Goal: Task Accomplishment & Management: Complete application form

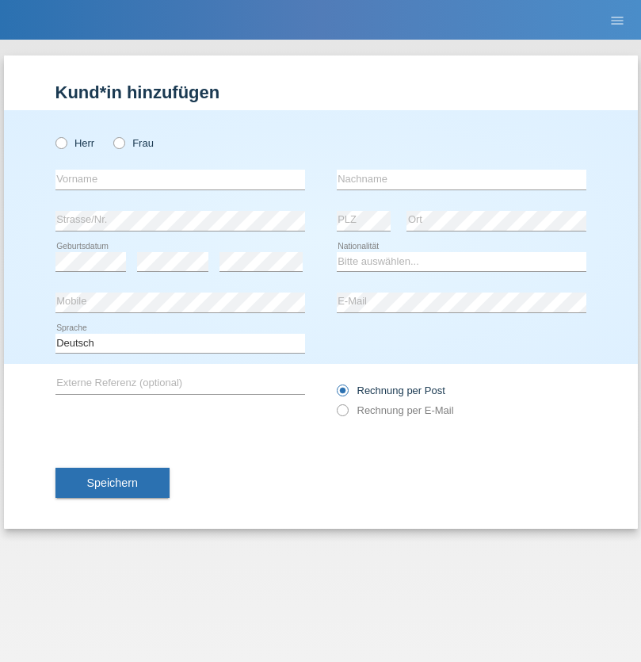
radio input "true"
click at [180, 179] on input "text" at bounding box center [180, 180] width 250 height 20
type input "Ganaj"
click at [461, 179] on input "text" at bounding box center [462, 180] width 250 height 20
type input "Fadil"
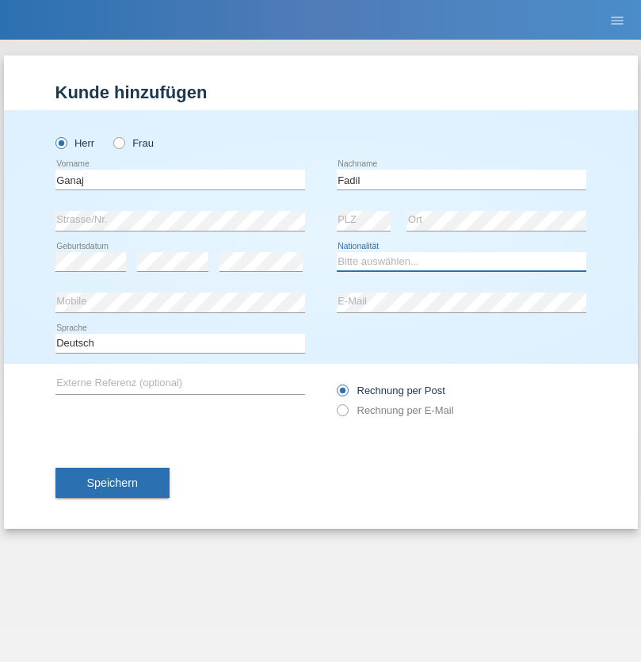
select select "XK"
select select "C"
select select "10"
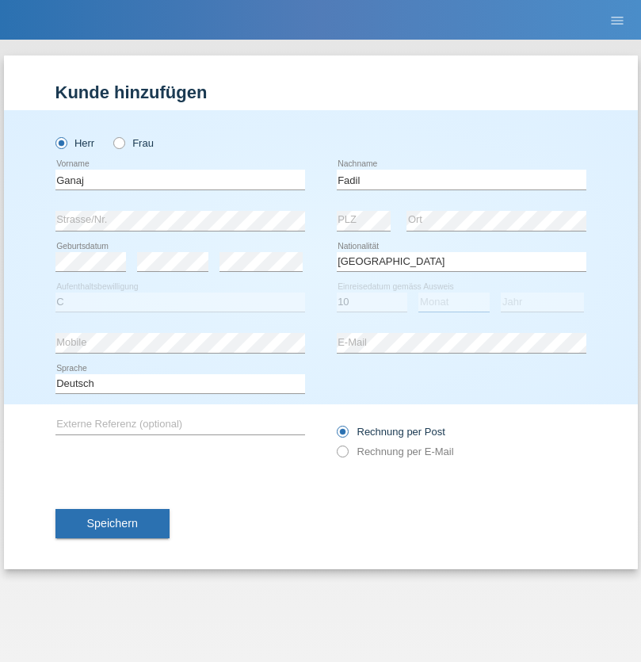
select select "08"
select select "2021"
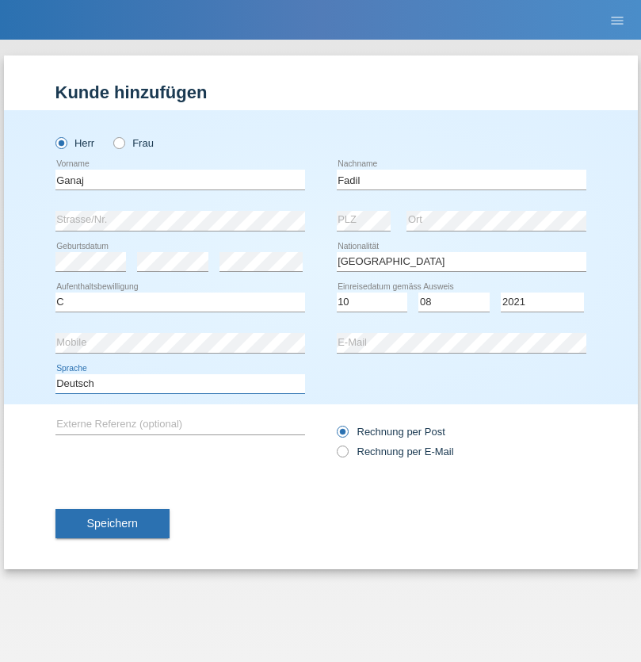
select select "en"
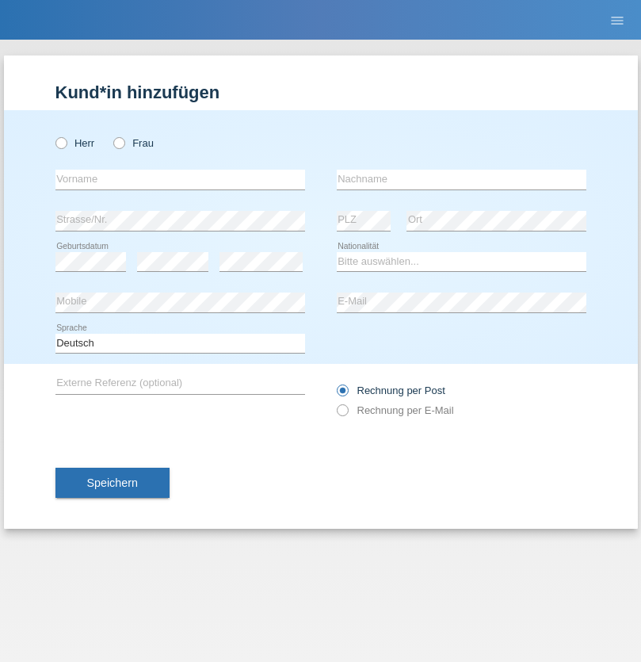
radio input "true"
click at [180, 179] on input "text" at bounding box center [180, 180] width 250 height 20
type input "Ibrahim"
click at [461, 179] on input "text" at bounding box center [462, 180] width 250 height 20
type input "Muja"
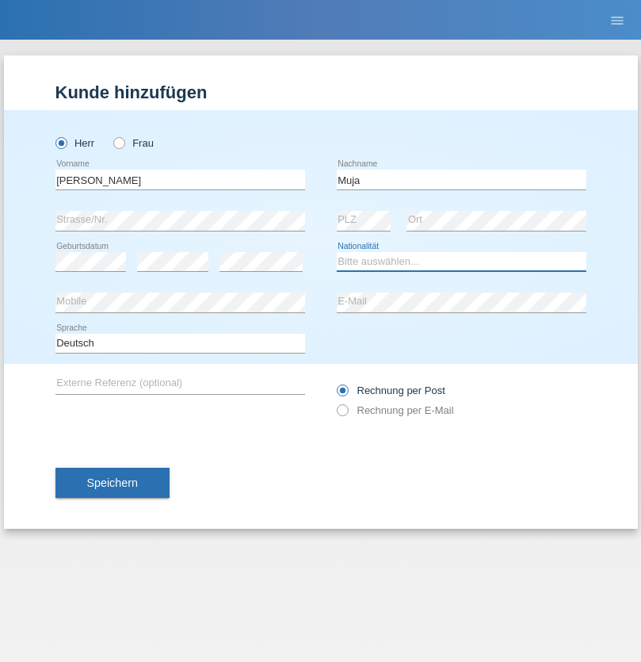
select select "XK"
select select "C"
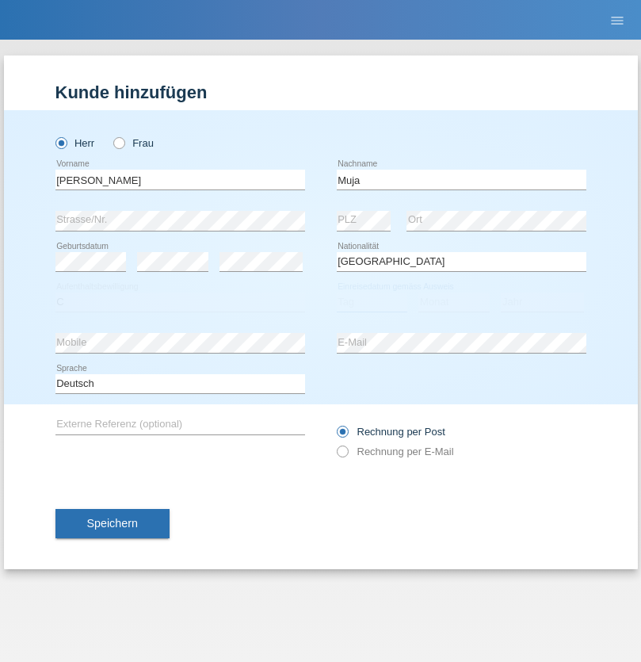
select select "03"
select select "07"
select select "2021"
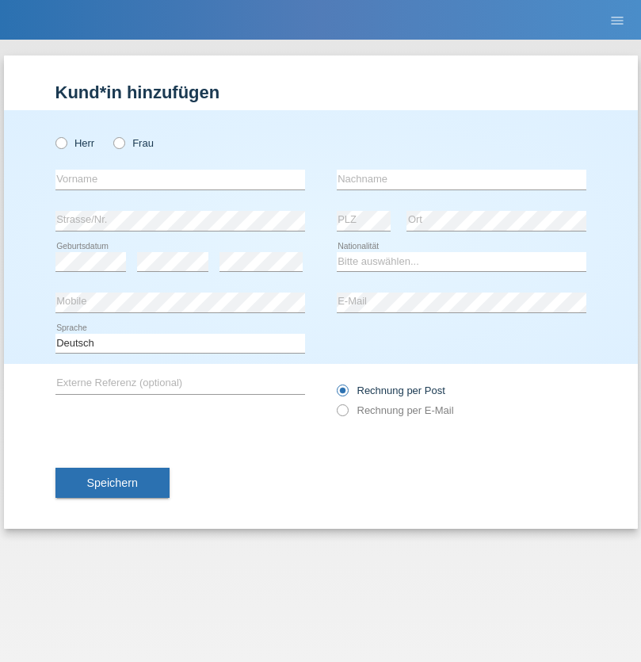
radio input "true"
click at [180, 179] on input "text" at bounding box center [180, 180] width 250 height 20
type input "Thomas"
click at [461, 179] on input "text" at bounding box center [462, 180] width 250 height 20
type input "Berger"
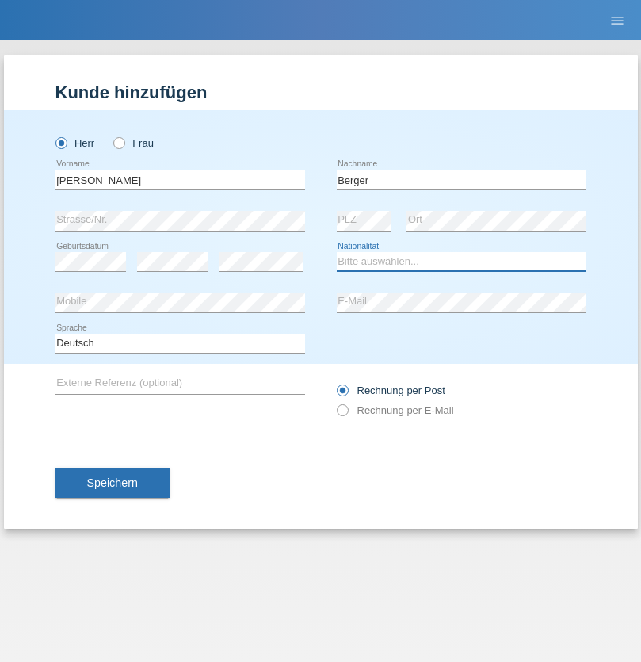
select select "CH"
radio input "true"
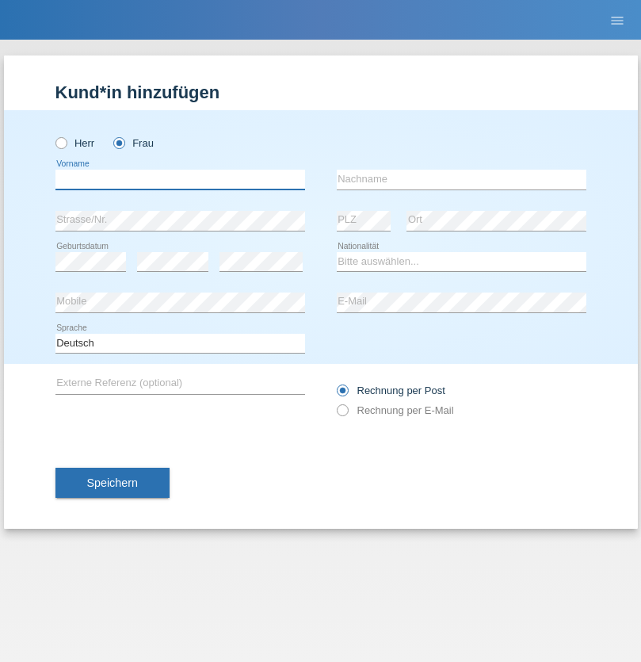
click at [180, 179] on input "text" at bounding box center [180, 180] width 250 height 20
type input "Teixeira da Silva Moço"
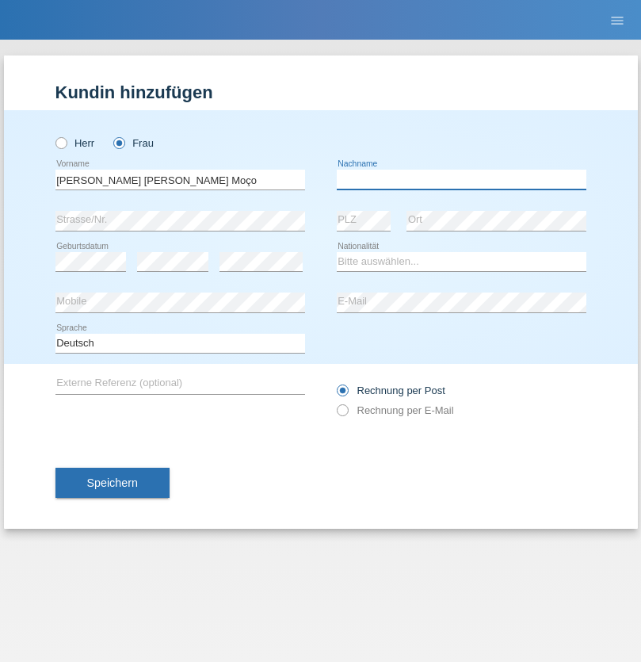
click at [461, 179] on input "text" at bounding box center [462, 180] width 250 height 20
type input "Paula"
select select "PT"
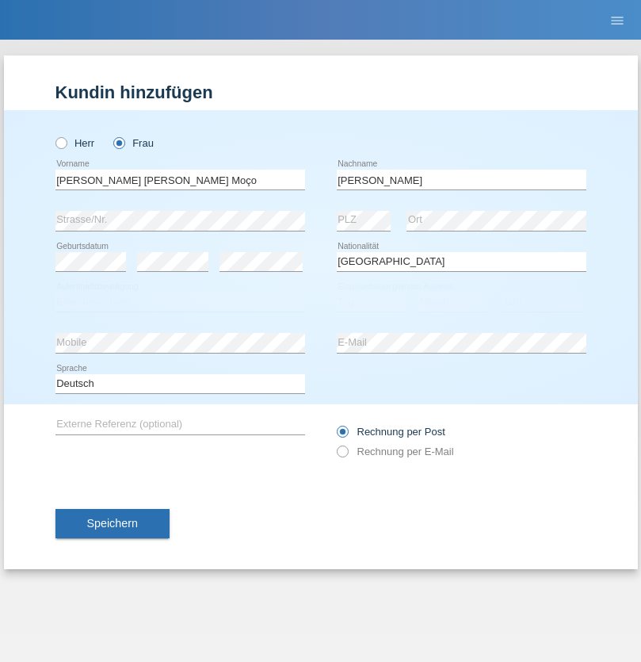
select select "C"
select select "28"
select select "03"
select select "2005"
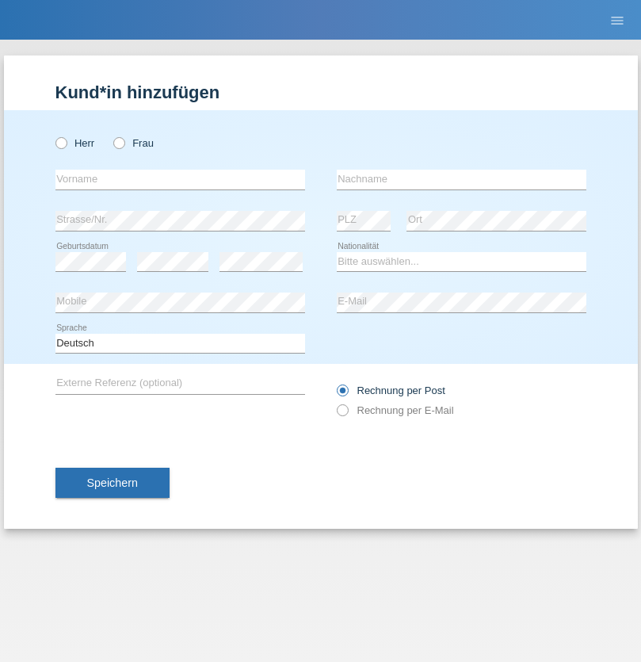
radio input "true"
click at [180, 179] on input "text" at bounding box center [180, 180] width 250 height 20
type input "Teklay"
click at [461, 179] on input "text" at bounding box center [462, 180] width 250 height 20
type input "Fiori"
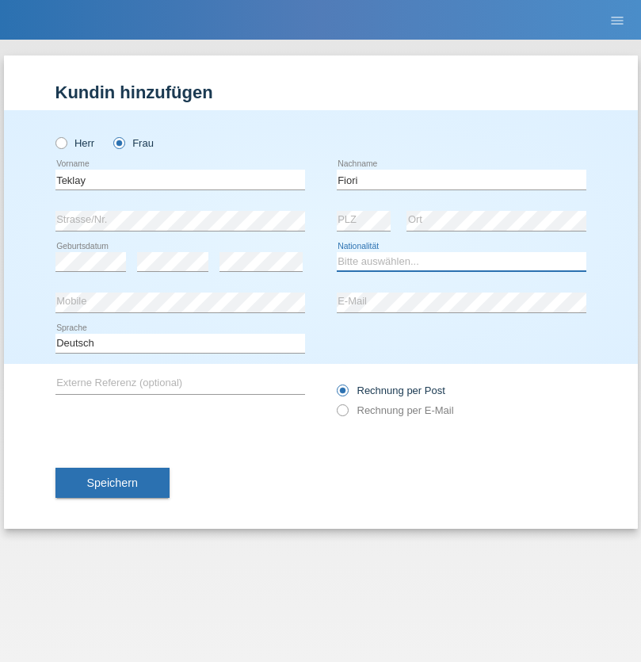
select select "ER"
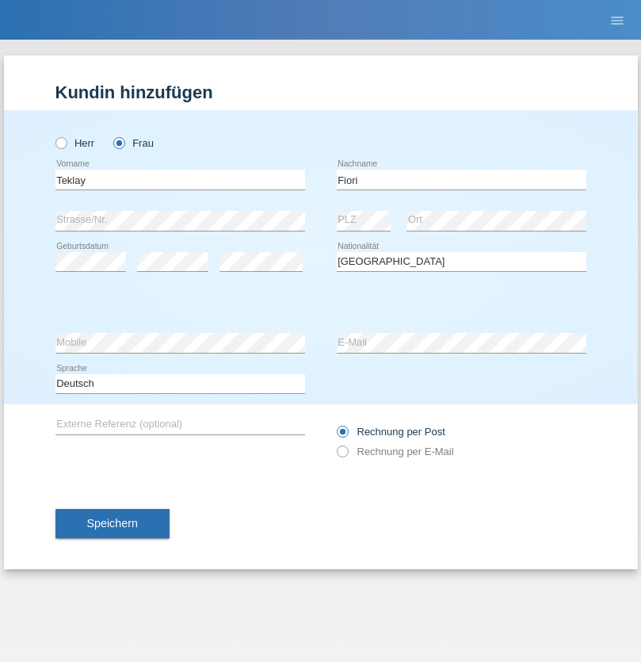
select select "C"
select select "10"
select select "08"
select select "2021"
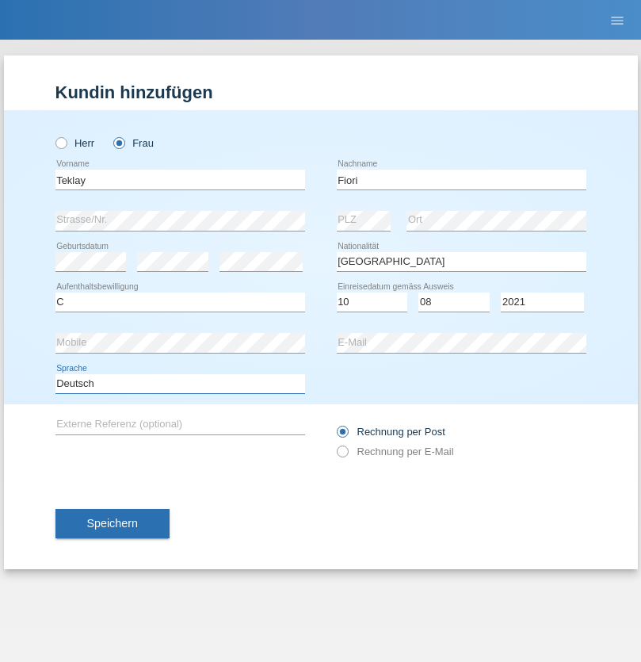
select select "en"
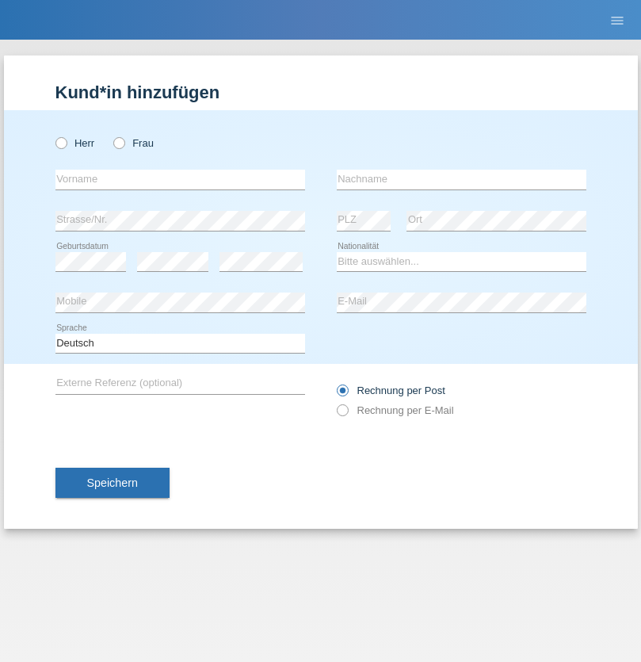
radio input "true"
click at [180, 179] on input "text" at bounding box center [180, 180] width 250 height 20
type input "Sadia"
click at [461, 179] on input "text" at bounding box center [462, 180] width 250 height 20
type input "Nejmaoui"
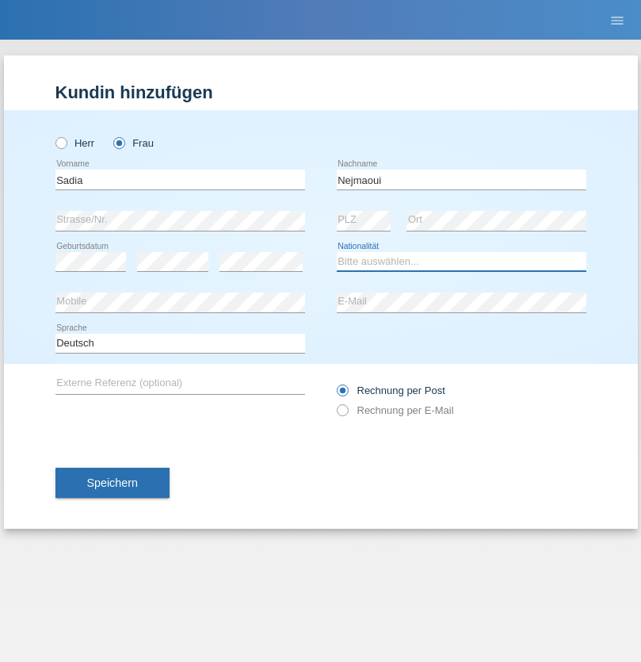
select select "MA"
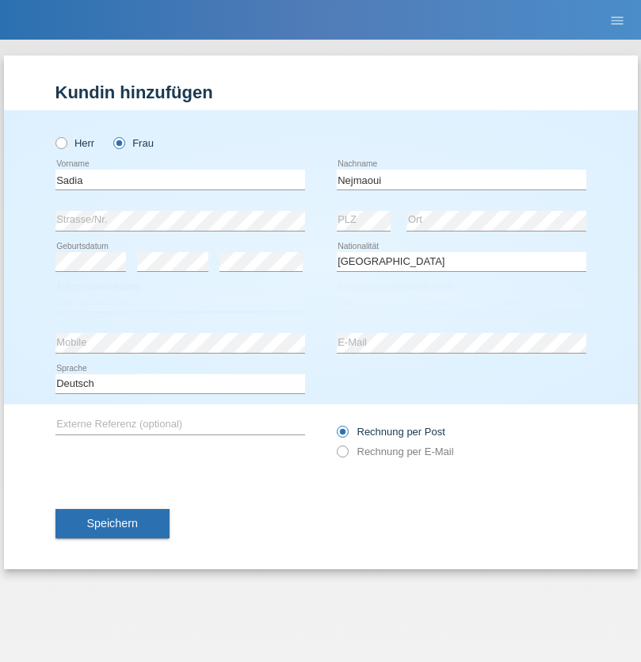
select select "C"
select select "01"
select select "06"
select select "1964"
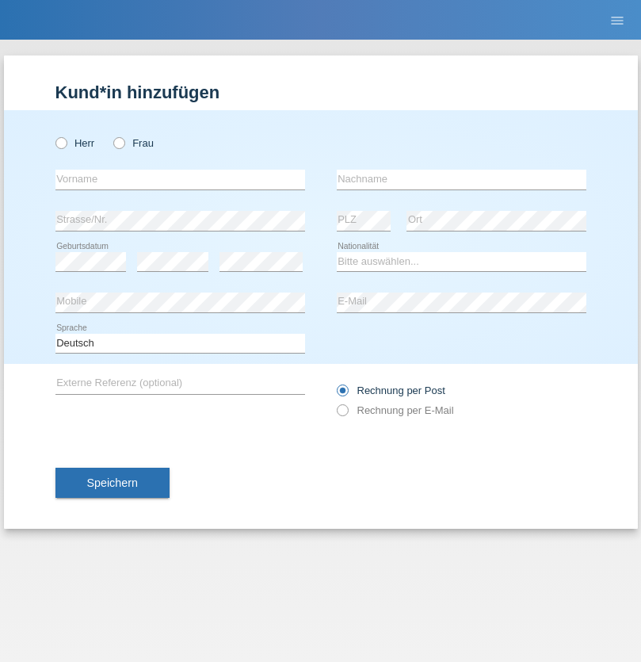
radio input "true"
click at [180, 179] on input "text" at bounding box center [180, 180] width 250 height 20
type input "[PERSON_NAME]"
click at [461, 179] on input "text" at bounding box center [462, 180] width 250 height 20
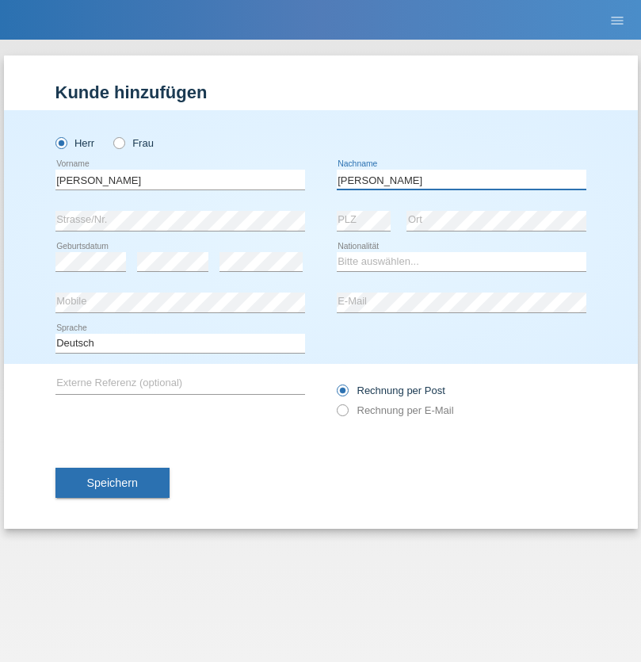
type input "[PERSON_NAME]"
select select "CH"
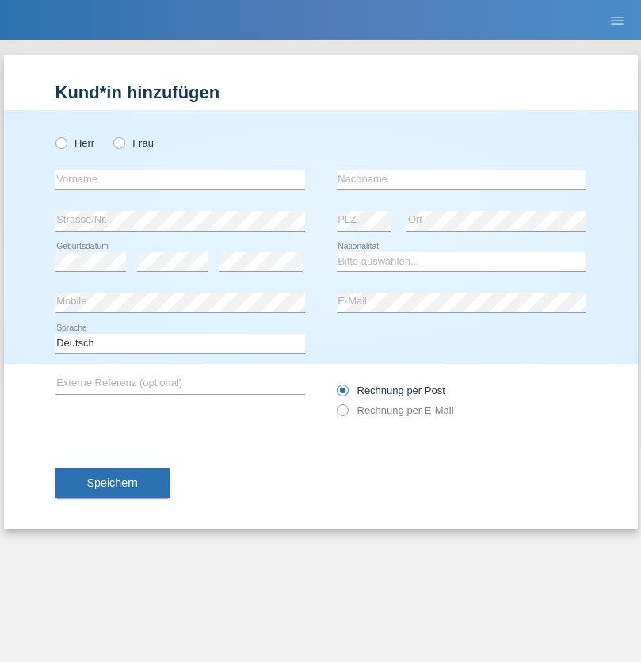
radio input "true"
click at [180, 179] on input "text" at bounding box center [180, 180] width 250 height 20
type input "Thivagaran"
click at [461, 179] on input "text" at bounding box center [462, 180] width 250 height 20
type input "Selvanayagam"
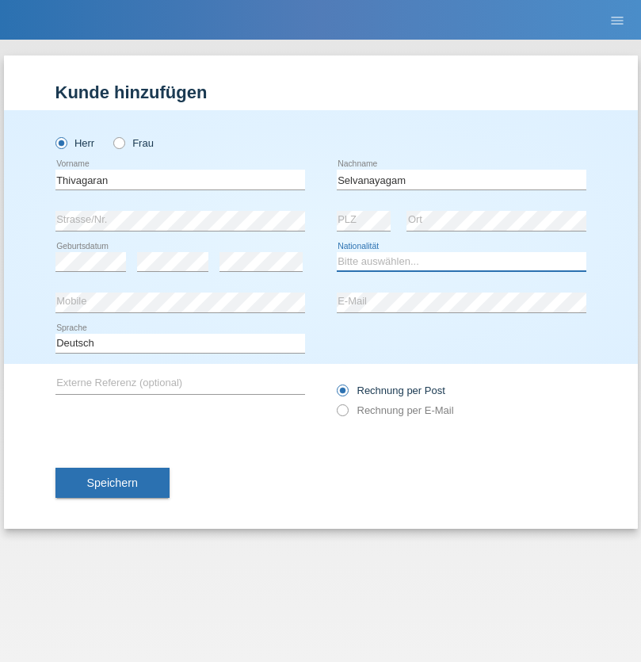
select select "LK"
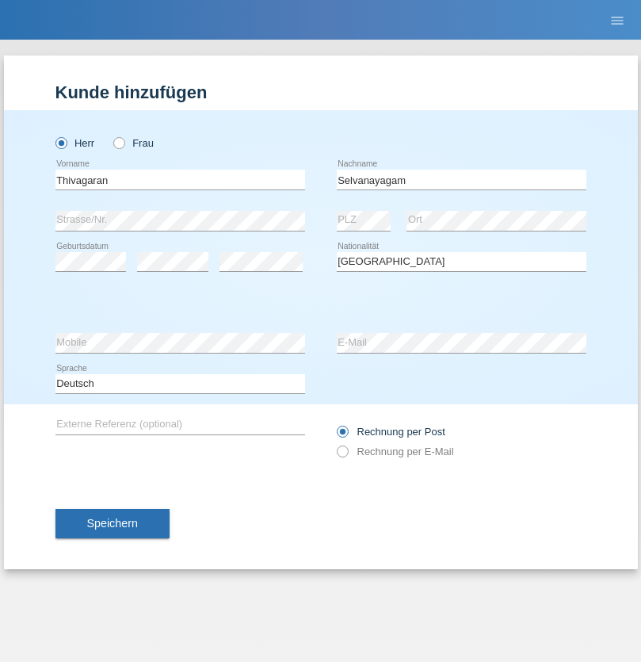
select select "C"
select select "23"
select select "03"
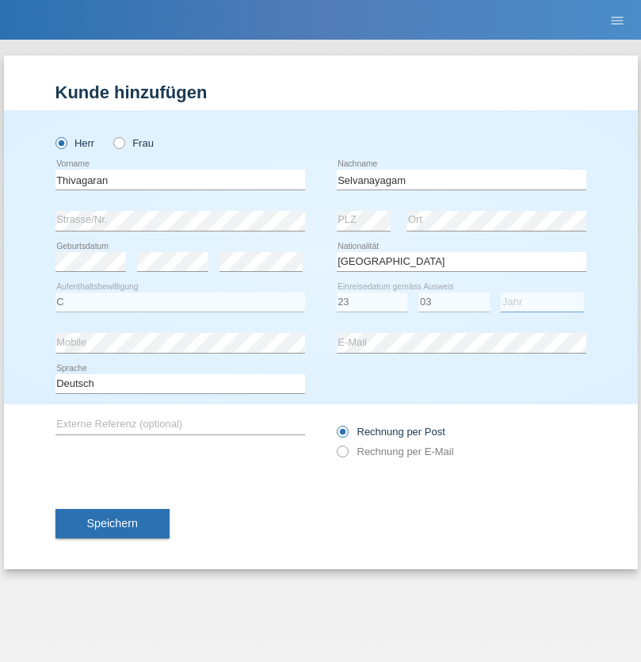
select select "2021"
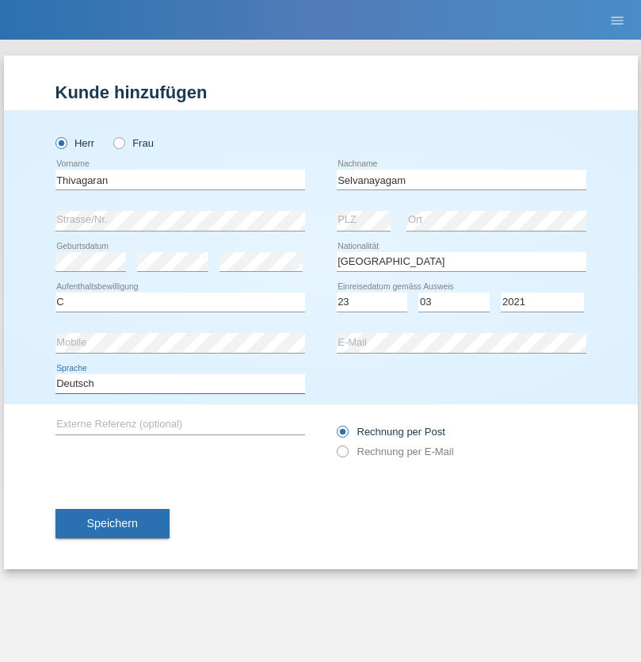
select select "en"
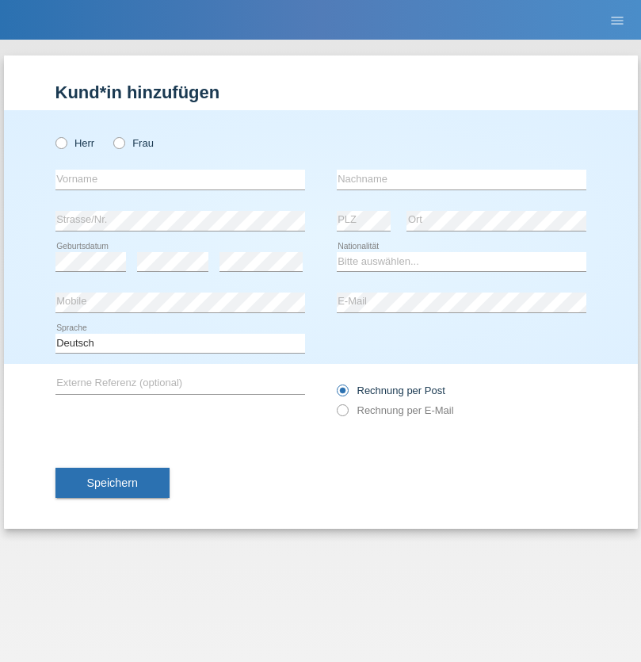
radio input "true"
click at [180, 179] on input "text" at bounding box center [180, 180] width 250 height 20
type input "[PERSON_NAME]"
click at [461, 179] on input "text" at bounding box center [462, 180] width 250 height 20
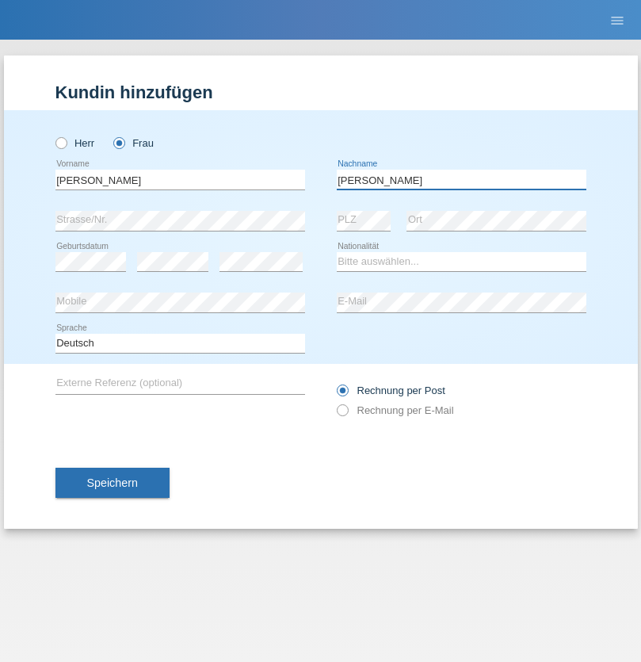
type input "[PERSON_NAME]"
select select "CH"
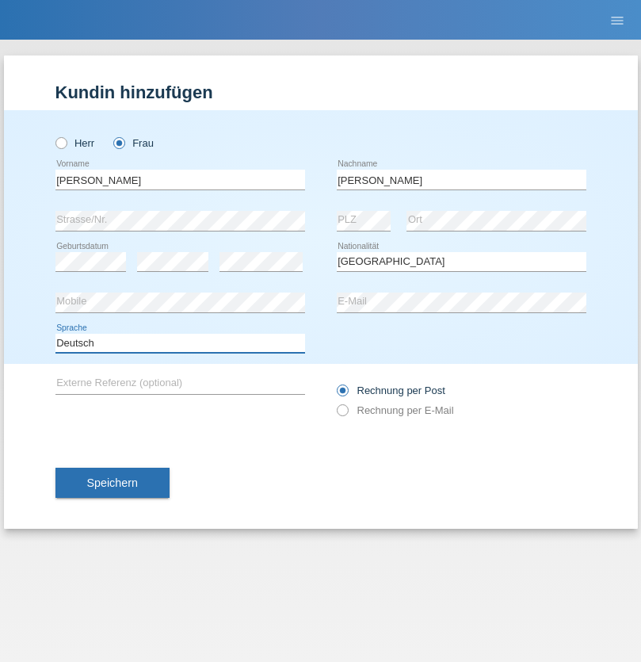
select select "en"
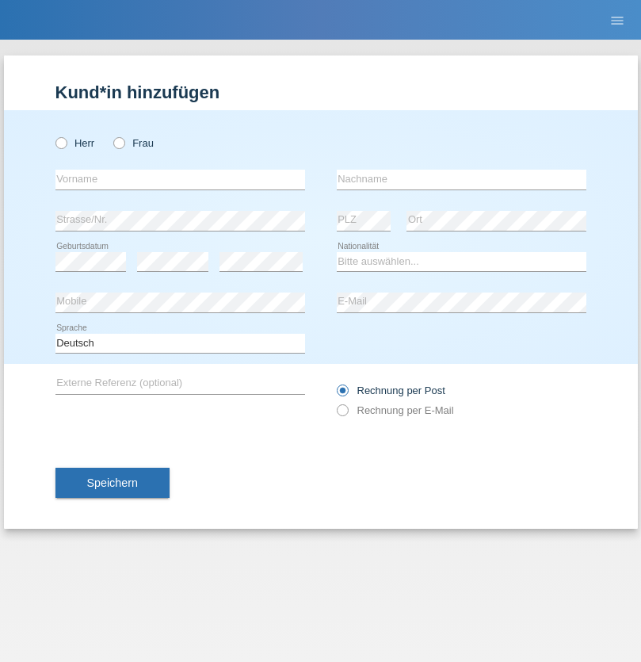
radio input "true"
click at [180, 179] on input "text" at bounding box center [180, 180] width 250 height 20
type input "Tymur"
click at [461, 179] on input "text" at bounding box center [462, 180] width 250 height 20
type input "[PERSON_NAME]"
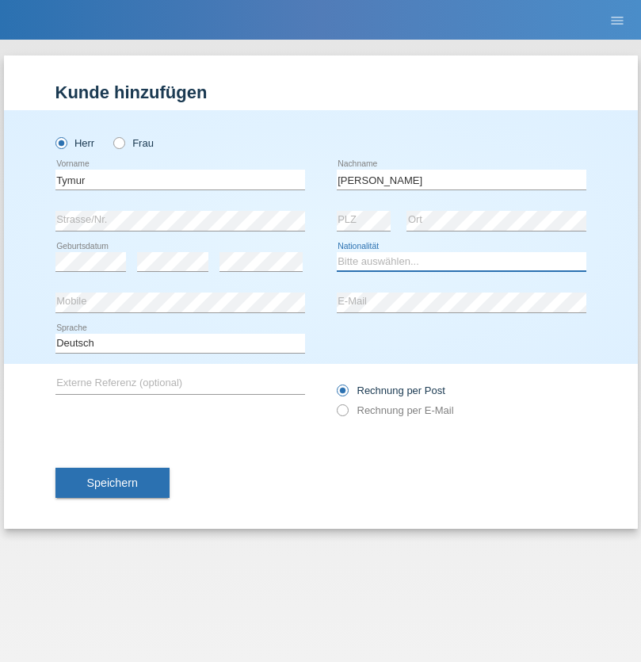
select select "UA"
select select "C"
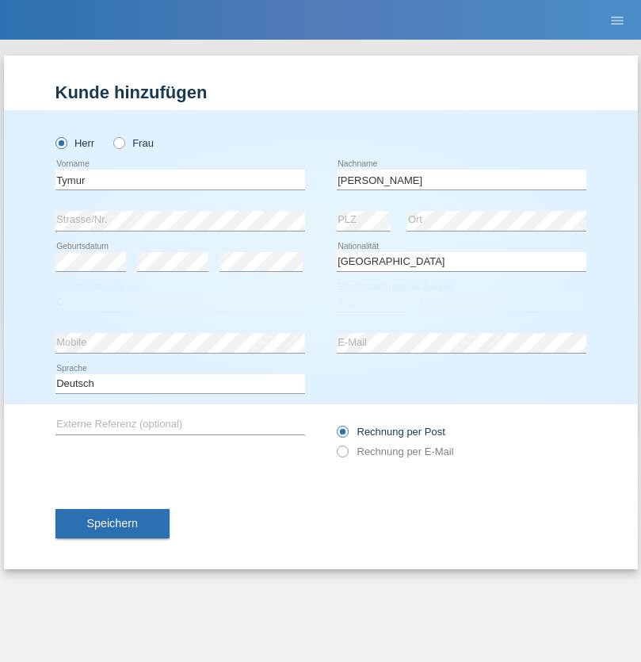
select select "20"
select select "08"
select select "2021"
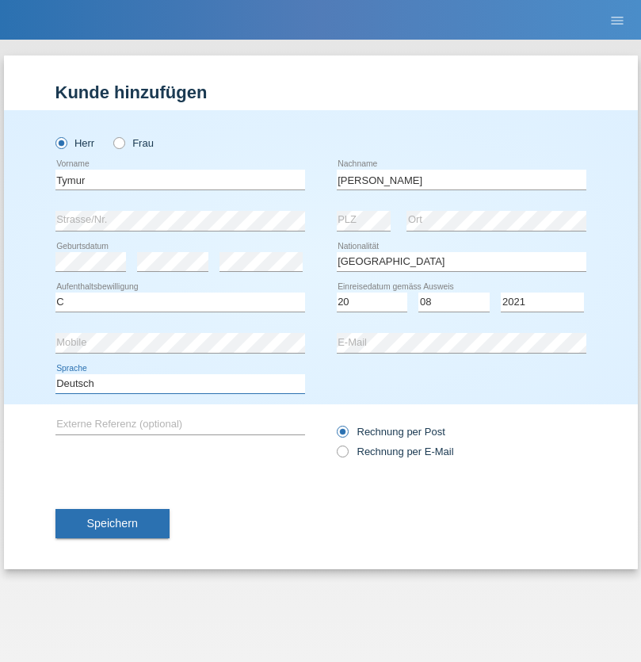
select select "en"
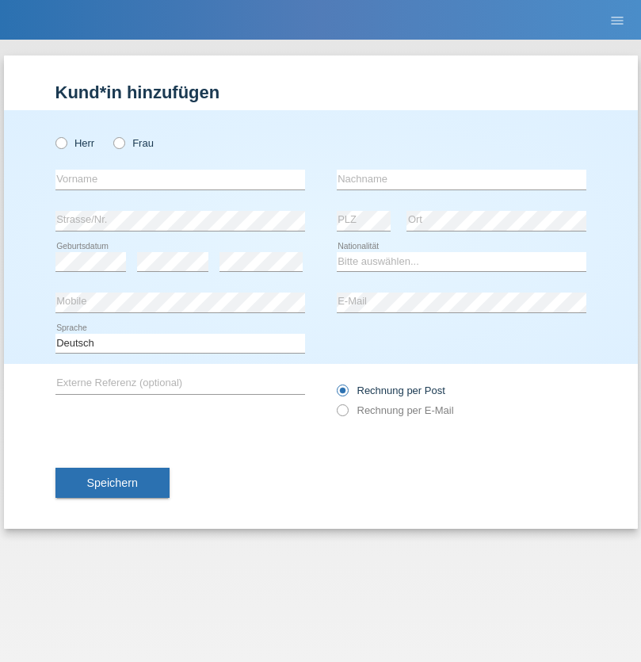
radio input "true"
click at [180, 179] on input "text" at bounding box center [180, 180] width 250 height 20
type input "Tymur"
click at [461, 179] on input "text" at bounding box center [462, 180] width 250 height 20
type input "Hunderchuj"
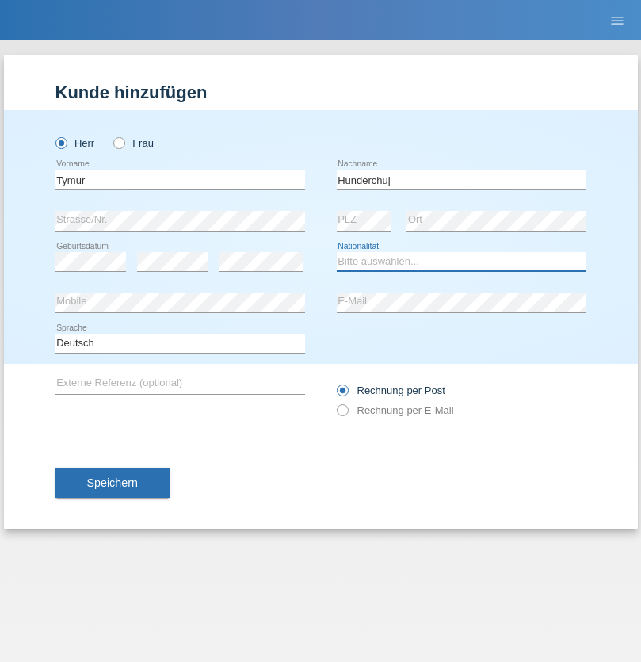
select select "UA"
select select "C"
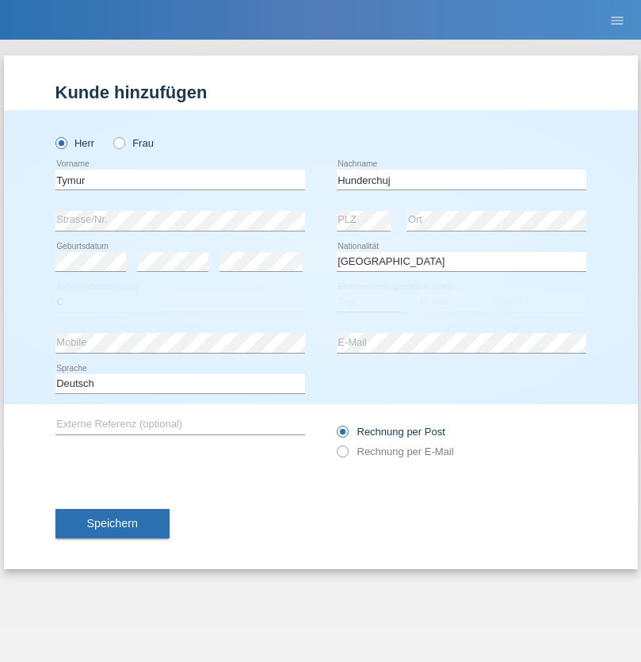
select select "20"
select select "08"
select select "2021"
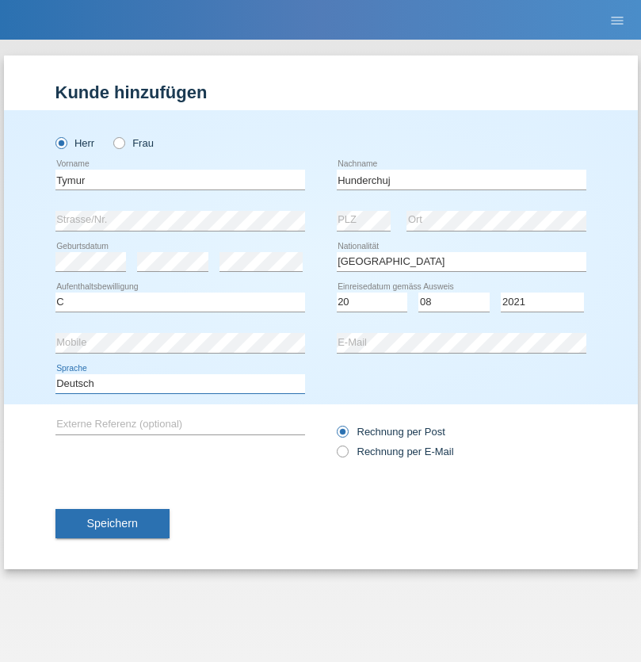
select select "en"
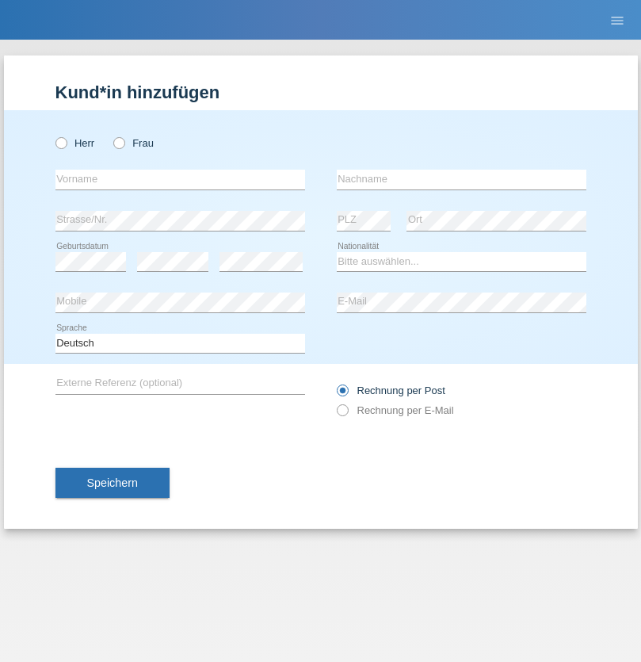
radio input "true"
click at [180, 179] on input "text" at bounding box center [180, 180] width 250 height 20
type input "[PERSON_NAME]"
click at [461, 179] on input "text" at bounding box center [462, 180] width 250 height 20
type input "Tropp"
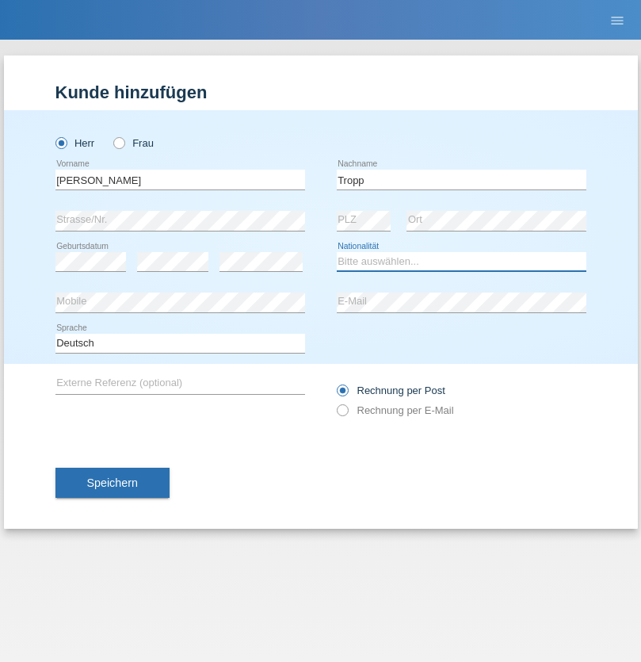
select select "SK"
select select "C"
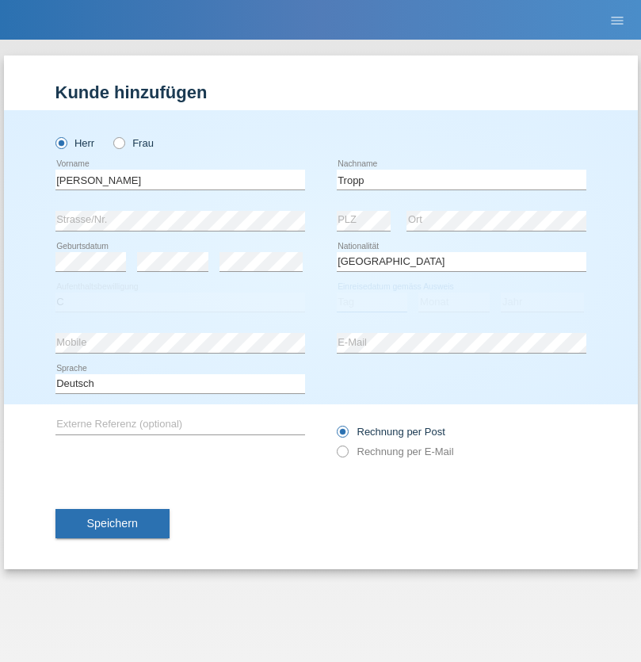
select select "10"
select select "08"
select select "2021"
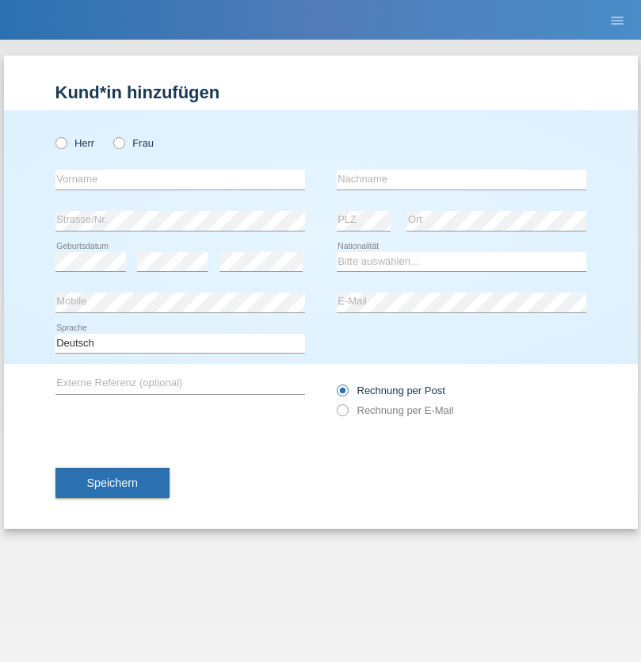
radio input "true"
click at [180, 179] on input "text" at bounding box center [180, 180] width 250 height 20
type input "Dirk"
click at [461, 179] on input "text" at bounding box center [462, 180] width 250 height 20
type input "Ringle"
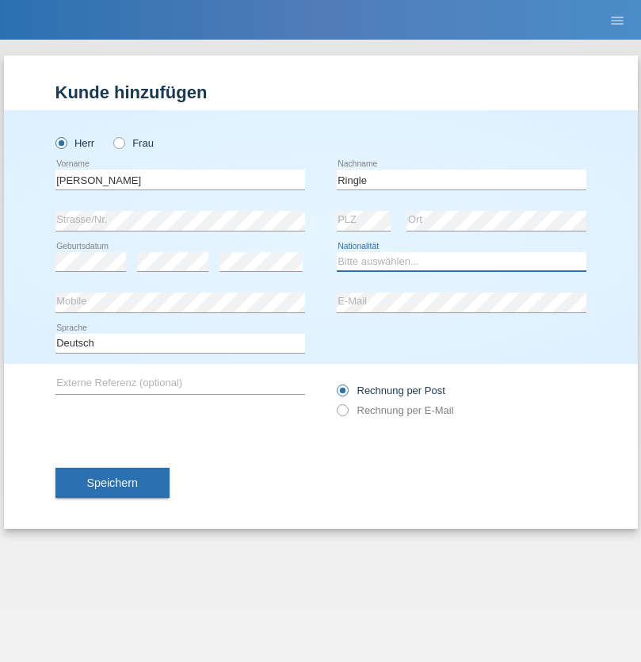
select select "DE"
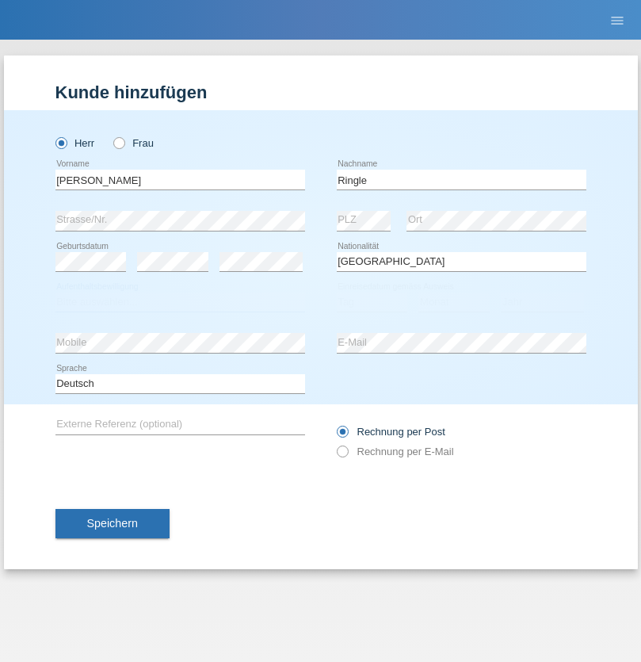
select select "C"
select select "06"
select select "01"
select select "2021"
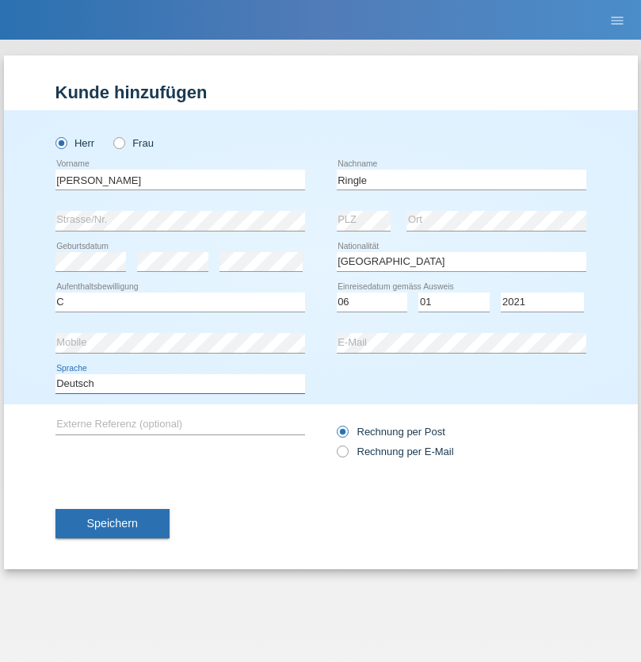
select select "en"
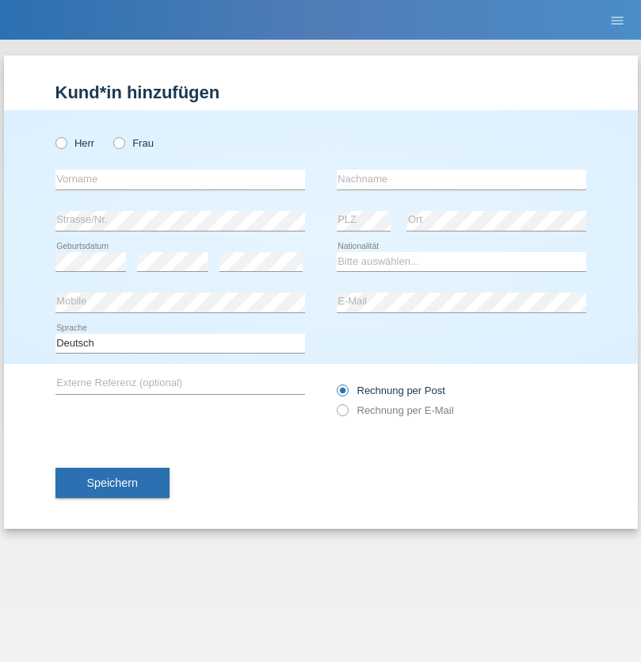
radio input "true"
click at [180, 179] on input "text" at bounding box center [180, 180] width 250 height 20
type input "Junior"
click at [461, 179] on input "text" at bounding box center [462, 180] width 250 height 20
type input "Mauricio"
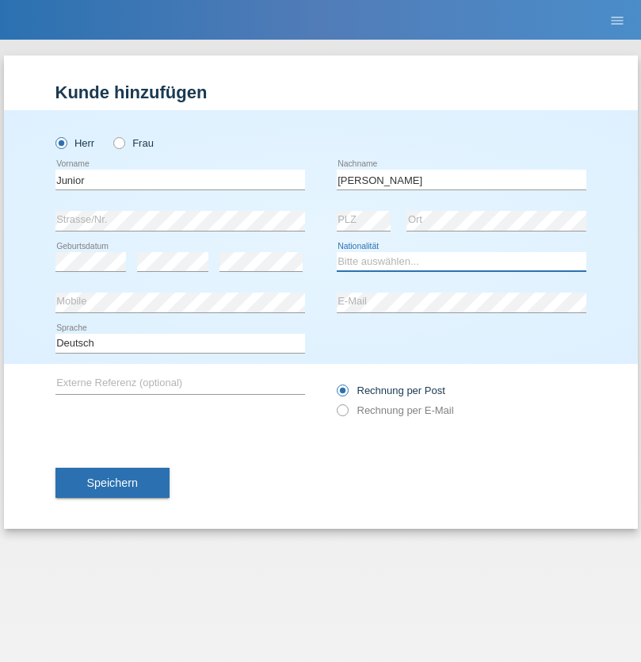
select select "CH"
radio input "true"
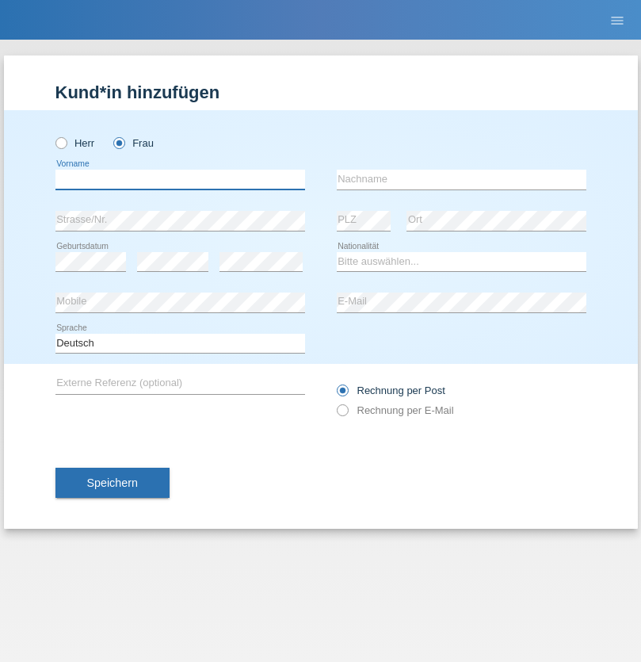
click at [180, 179] on input "text" at bounding box center [180, 180] width 250 height 20
type input "[PERSON_NAME] [PERSON_NAME]"
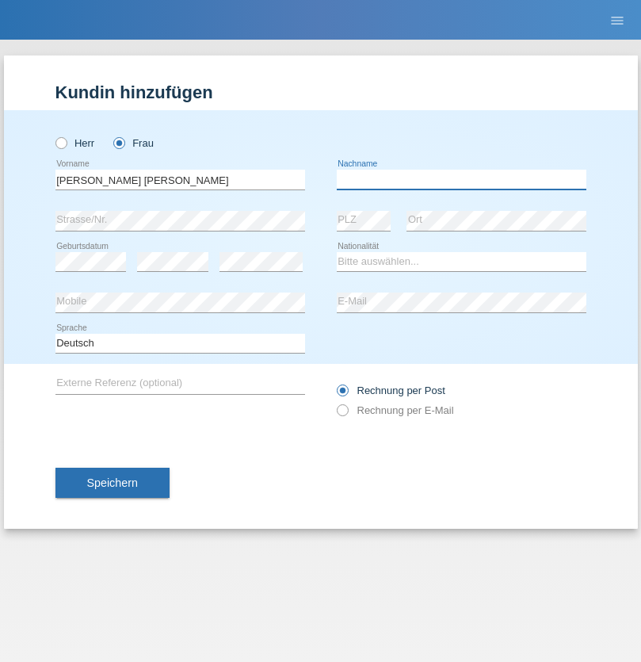
click at [461, 179] on input "text" at bounding box center [462, 180] width 250 height 20
type input "Knusel Campillo"
select select "CH"
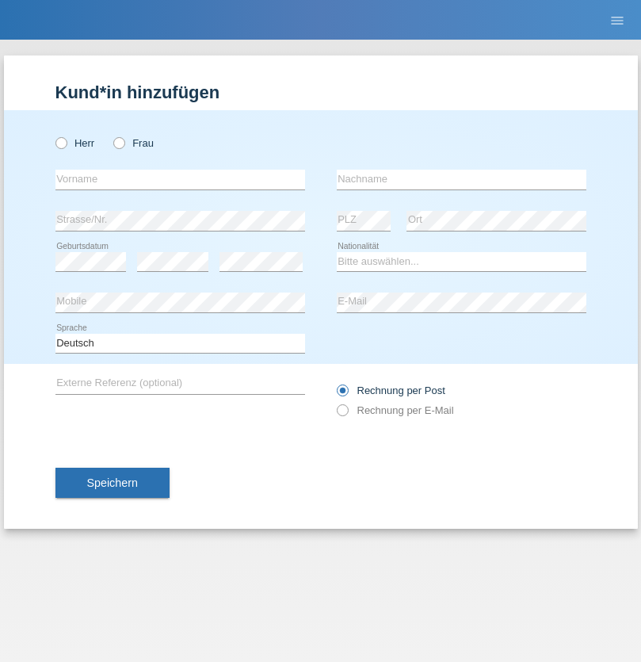
radio input "true"
click at [180, 179] on input "text" at bounding box center [180, 180] width 250 height 20
type input "Beqiri"
click at [461, 179] on input "text" at bounding box center [462, 180] width 250 height 20
type input "Shpresa"
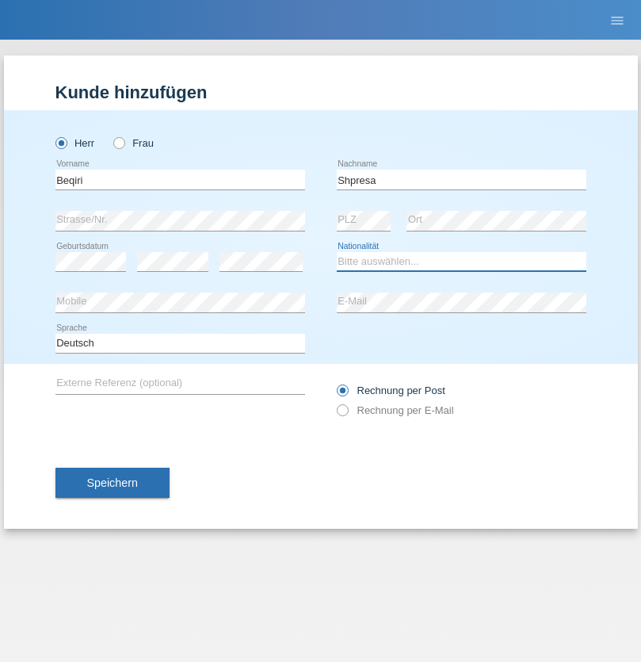
select select "XK"
select select "C"
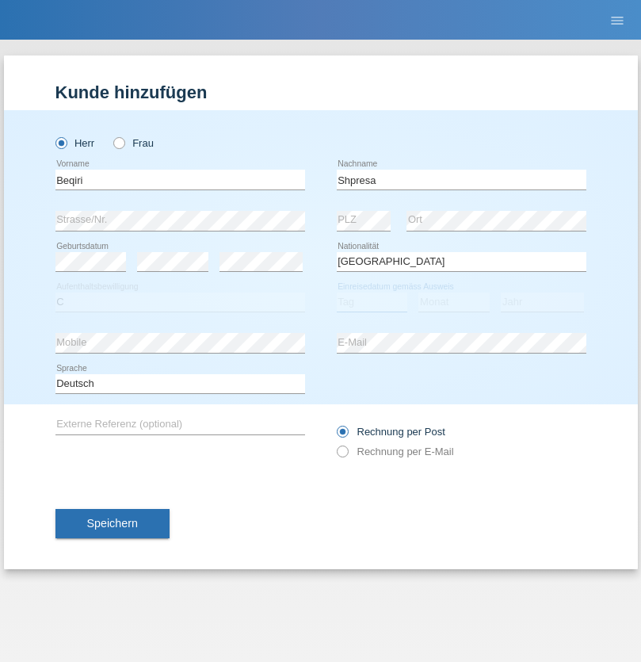
select select "08"
select select "02"
select select "1979"
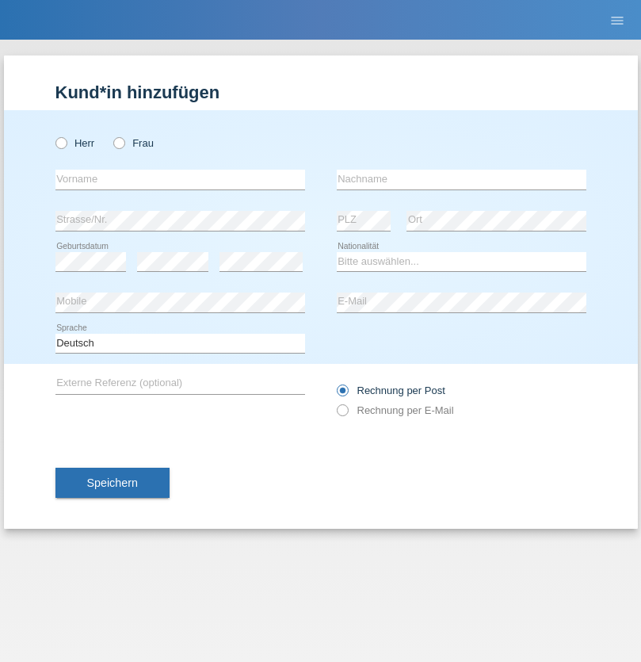
radio input "true"
click at [180, 179] on input "text" at bounding box center [180, 180] width 250 height 20
type input "[PERSON_NAME]"
click at [461, 179] on input "text" at bounding box center [462, 180] width 250 height 20
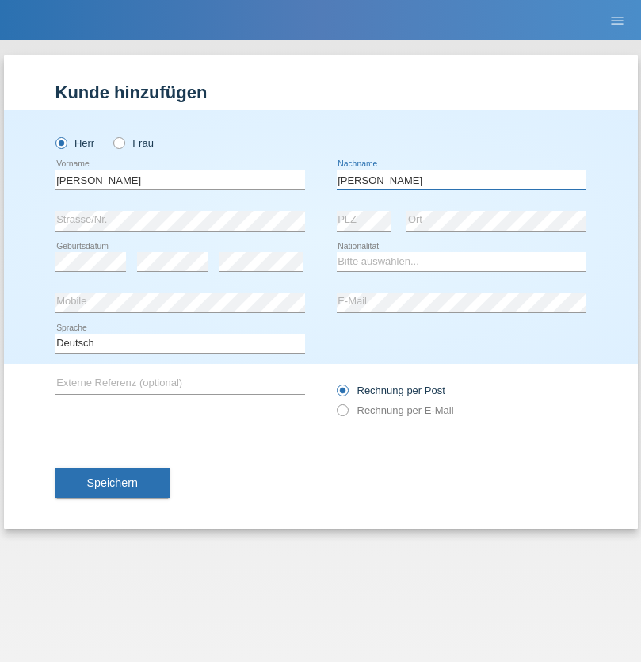
type input "[PERSON_NAME]"
select select "CH"
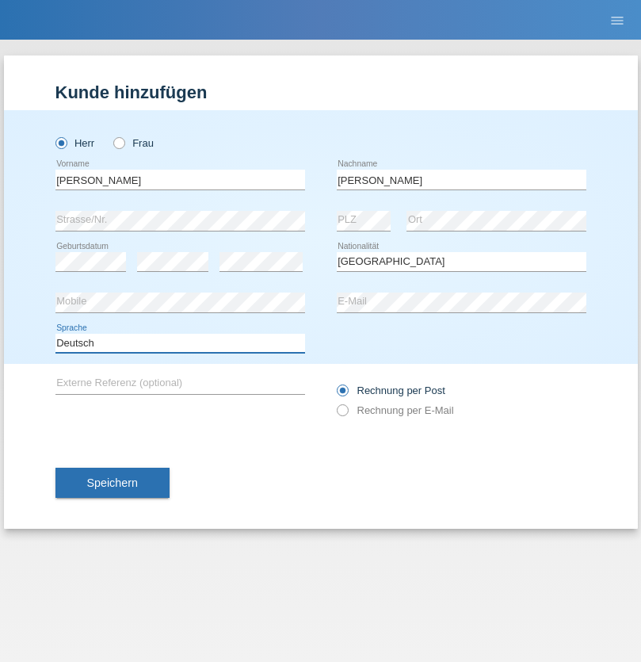
select select "en"
